Goal: Task Accomplishment & Management: Manage account settings

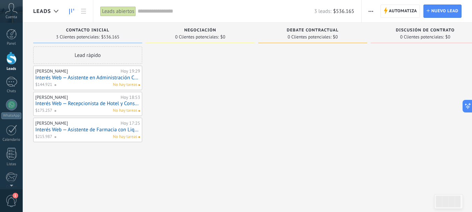
click at [14, 59] on div at bounding box center [11, 58] width 10 height 13
click at [93, 79] on link "Interés Web — Asistente en Administración Comercial (A Distancia)" at bounding box center [87, 78] width 105 height 6
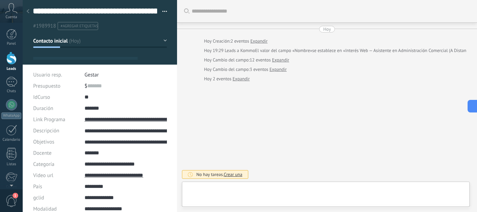
click at [168, 6] on div "**********" at bounding box center [100, 15] width 155 height 30
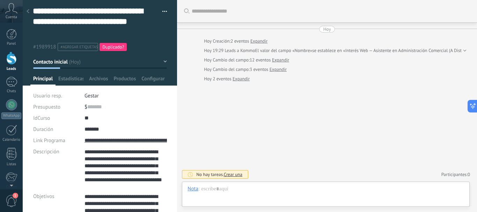
scroll to position [91, 0]
click at [12, 57] on div at bounding box center [11, 58] width 10 height 13
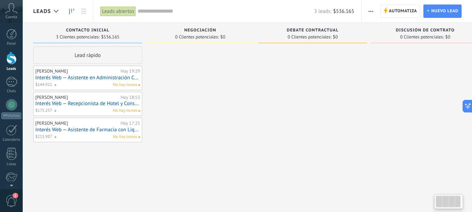
click at [191, 122] on div at bounding box center [200, 106] width 109 height 121
click at [13, 61] on div at bounding box center [11, 58] width 10 height 13
click at [12, 67] on div "Leads" at bounding box center [11, 69] width 20 height 5
click at [104, 79] on link "Interés Web — Social Media Manager - A distancia" at bounding box center [87, 78] width 105 height 6
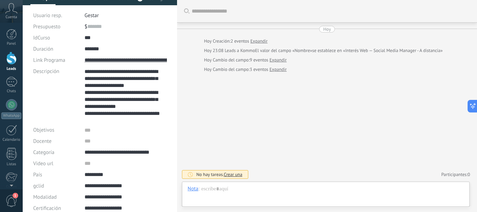
scroll to position [105, 0]
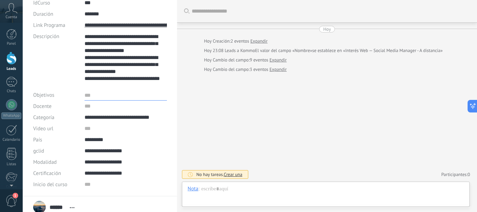
click at [87, 98] on textarea at bounding box center [126, 94] width 82 height 11
click at [101, 114] on input "**********" at bounding box center [126, 117] width 82 height 11
click at [112, 135] on input "*********" at bounding box center [126, 139] width 82 height 11
click at [100, 100] on textarea at bounding box center [126, 94] width 82 height 11
click at [111, 110] on input "text" at bounding box center [126, 106] width 82 height 11
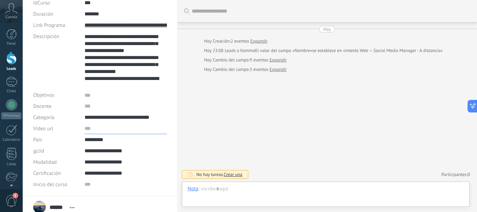
click at [112, 130] on input "url" at bounding box center [126, 128] width 82 height 11
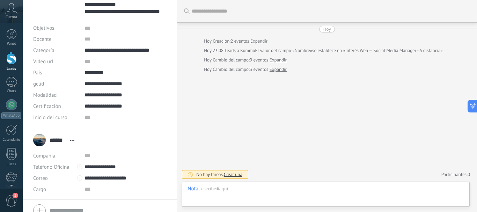
scroll to position [204, 0]
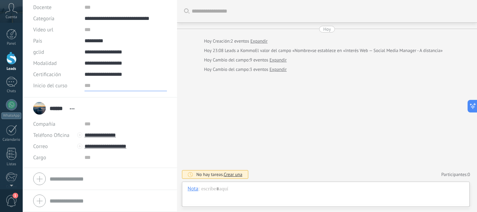
click at [89, 89] on input "text" at bounding box center [126, 85] width 82 height 11
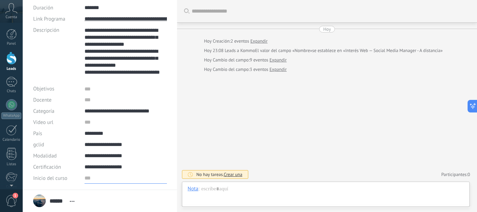
scroll to position [99, 0]
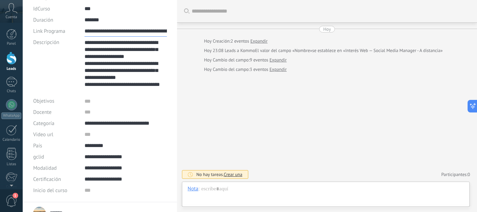
click at [143, 32] on input "**********" at bounding box center [126, 30] width 82 height 11
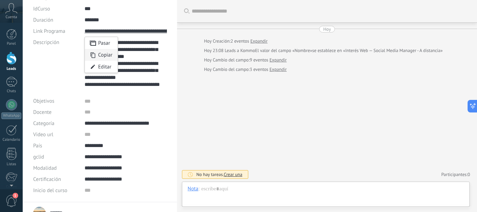
click at [103, 56] on div "Copiar" at bounding box center [101, 55] width 33 height 12
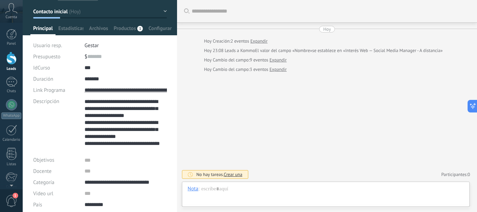
scroll to position [29, 0]
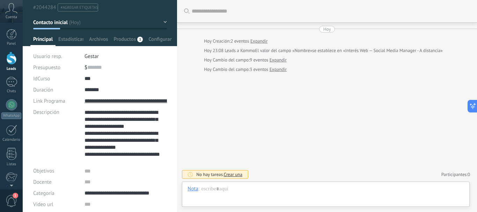
click at [12, 60] on div at bounding box center [11, 58] width 10 height 13
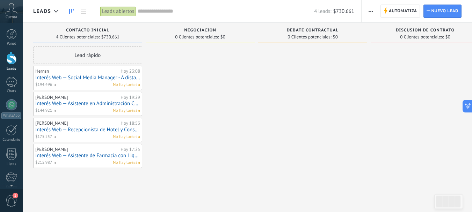
click at [5, 58] on link "Leads" at bounding box center [11, 62] width 23 height 20
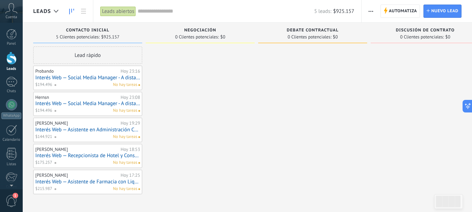
click at [98, 78] on link "Interés Web — Social Media Manager - A distancia" at bounding box center [87, 78] width 105 height 6
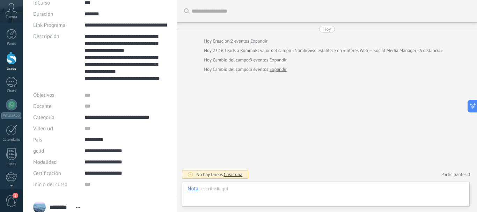
scroll to position [70, 0]
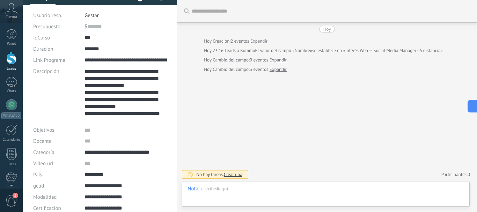
click at [231, 177] on span "Crear una" at bounding box center [233, 174] width 19 height 6
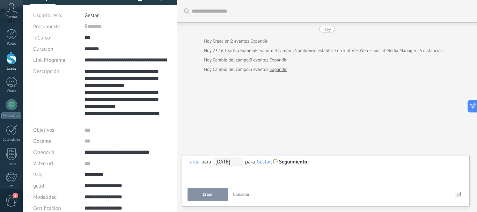
click at [241, 196] on span "Cancelar" at bounding box center [241, 194] width 17 height 6
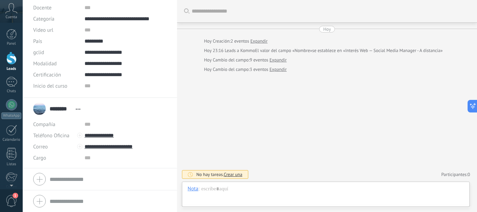
scroll to position [204, 0]
click at [80, 178] on div at bounding box center [99, 178] width 133 height 17
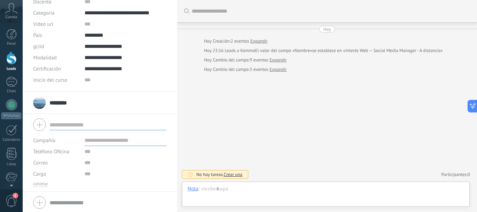
scroll to position [211, 0]
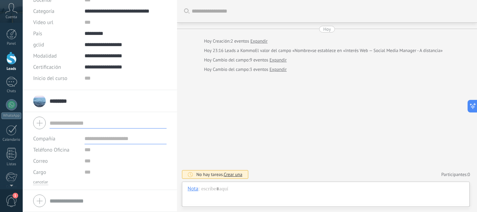
click at [86, 200] on input "text" at bounding box center [108, 200] width 117 height 11
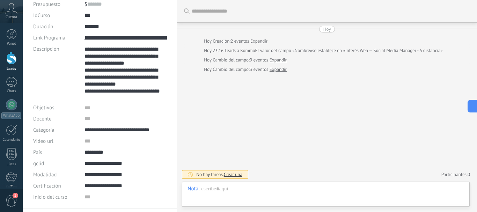
scroll to position [162, 0]
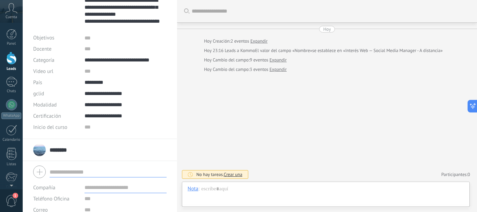
click at [77, 176] on input "text" at bounding box center [108, 171] width 117 height 11
click at [90, 156] on div "******** Probando ******** Probando Apellido Abrir detalle Copie el nombre Desa…" at bounding box center [99, 149] width 133 height 17
type textarea "***"
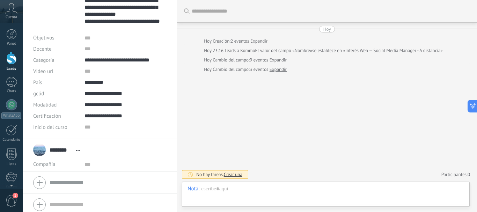
scroll to position [7, 0]
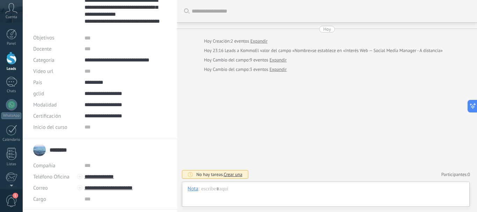
click at [66, 152] on input "********" at bounding box center [61, 149] width 23 height 7
click at [98, 152] on input "text" at bounding box center [108, 153] width 117 height 7
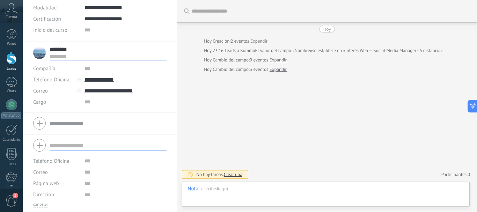
scroll to position [260, 0]
click at [88, 103] on input "text" at bounding box center [126, 101] width 82 height 11
click at [35, 101] on span "Cargo" at bounding box center [39, 101] width 13 height 5
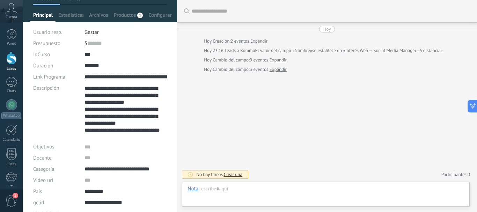
scroll to position [0, 0]
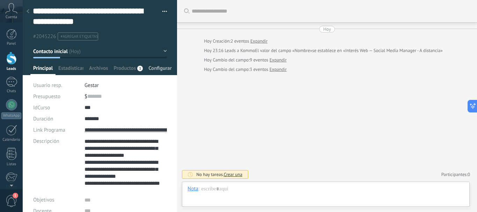
click at [149, 69] on span "Configurar" at bounding box center [159, 70] width 23 height 10
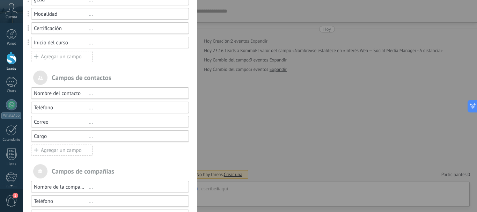
scroll to position [244, 0]
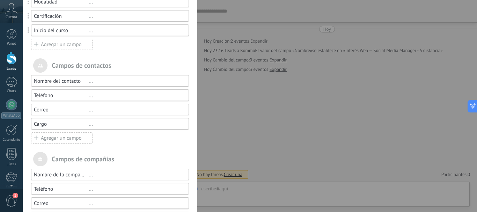
click at [75, 138] on div "Agregar un campo" at bounding box center [61, 137] width 61 height 11
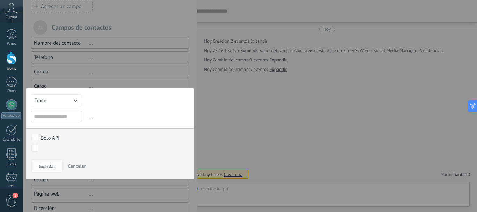
scroll to position [240, 0]
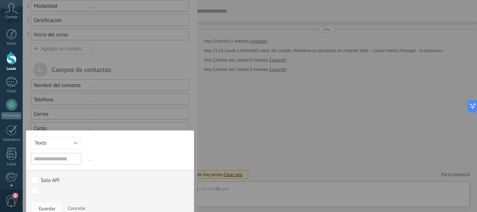
click at [147, 61] on div at bounding box center [110, 21] width 175 height 523
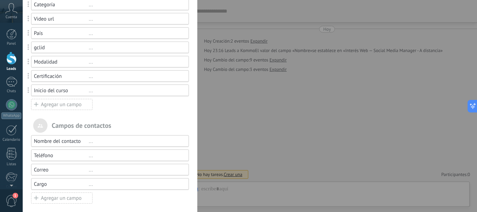
scroll to position [244, 0]
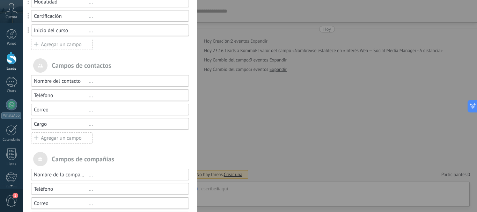
click at [67, 137] on div "Agregar un campo" at bounding box center [61, 137] width 61 height 11
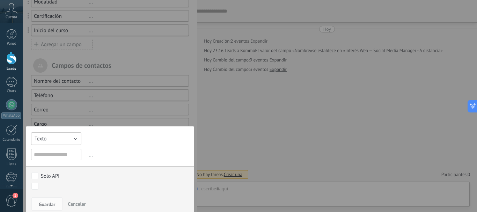
click at [71, 140] on button "Texto" at bounding box center [56, 138] width 50 height 13
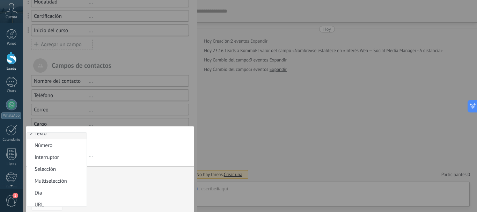
scroll to position [0, 0]
